Goal: Navigation & Orientation: Find specific page/section

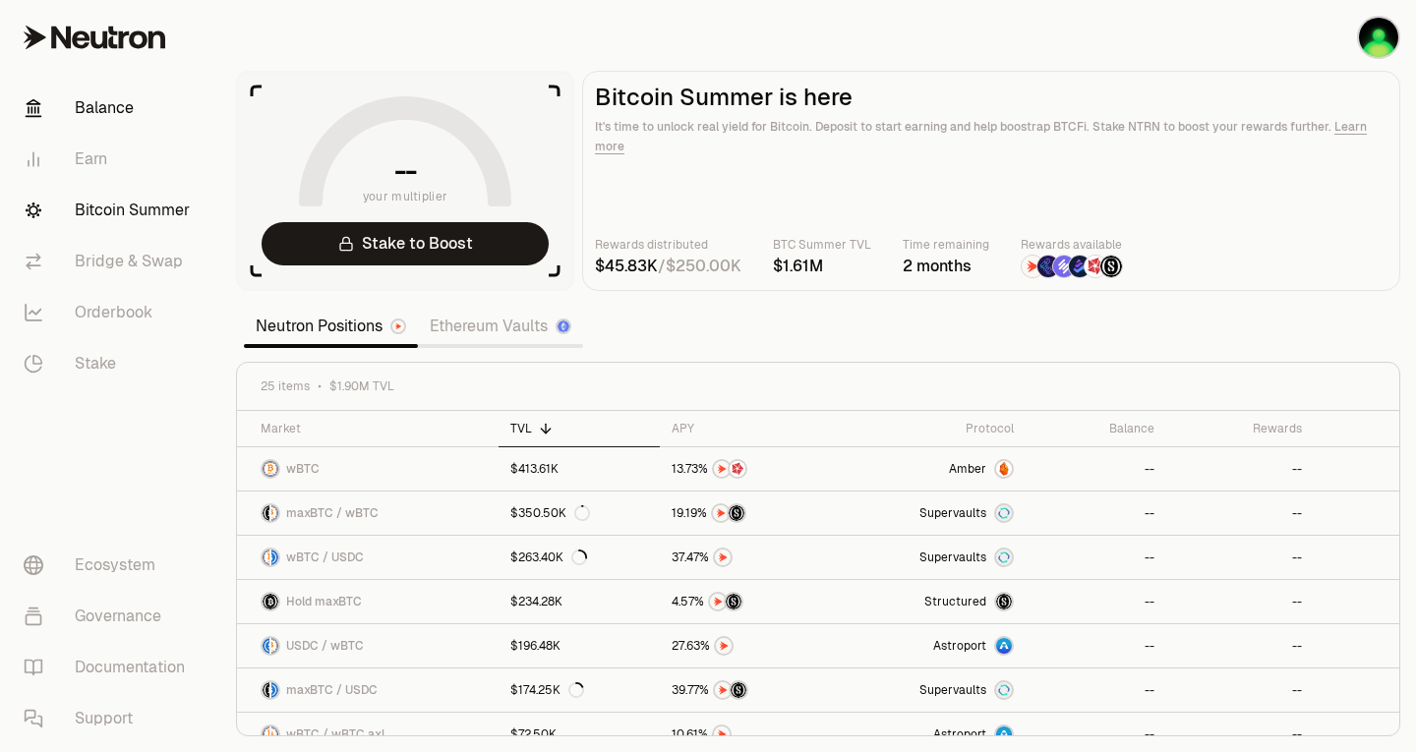
click at [109, 128] on link "Balance" at bounding box center [110, 108] width 205 height 51
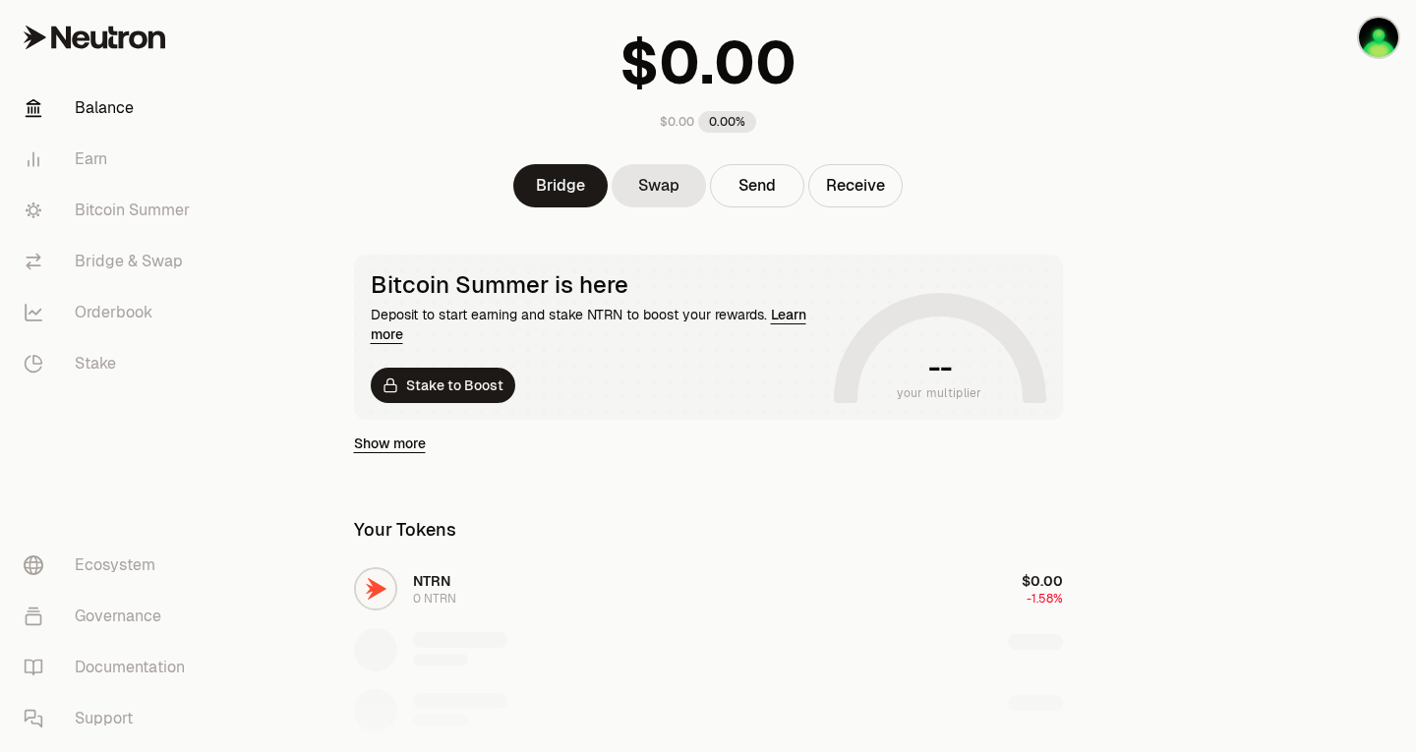
scroll to position [130, 0]
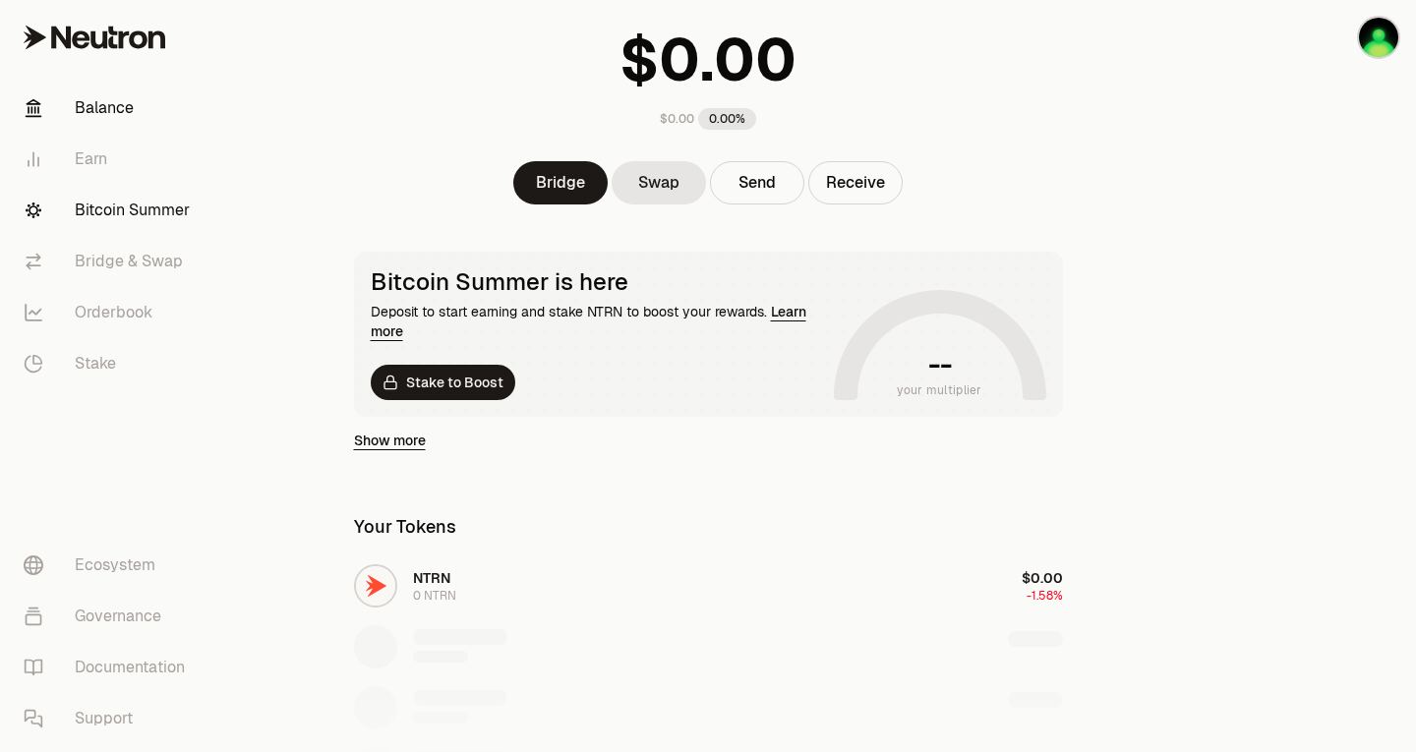
click at [130, 215] on link "Bitcoin Summer" at bounding box center [110, 210] width 205 height 51
